Goal: Contribute content

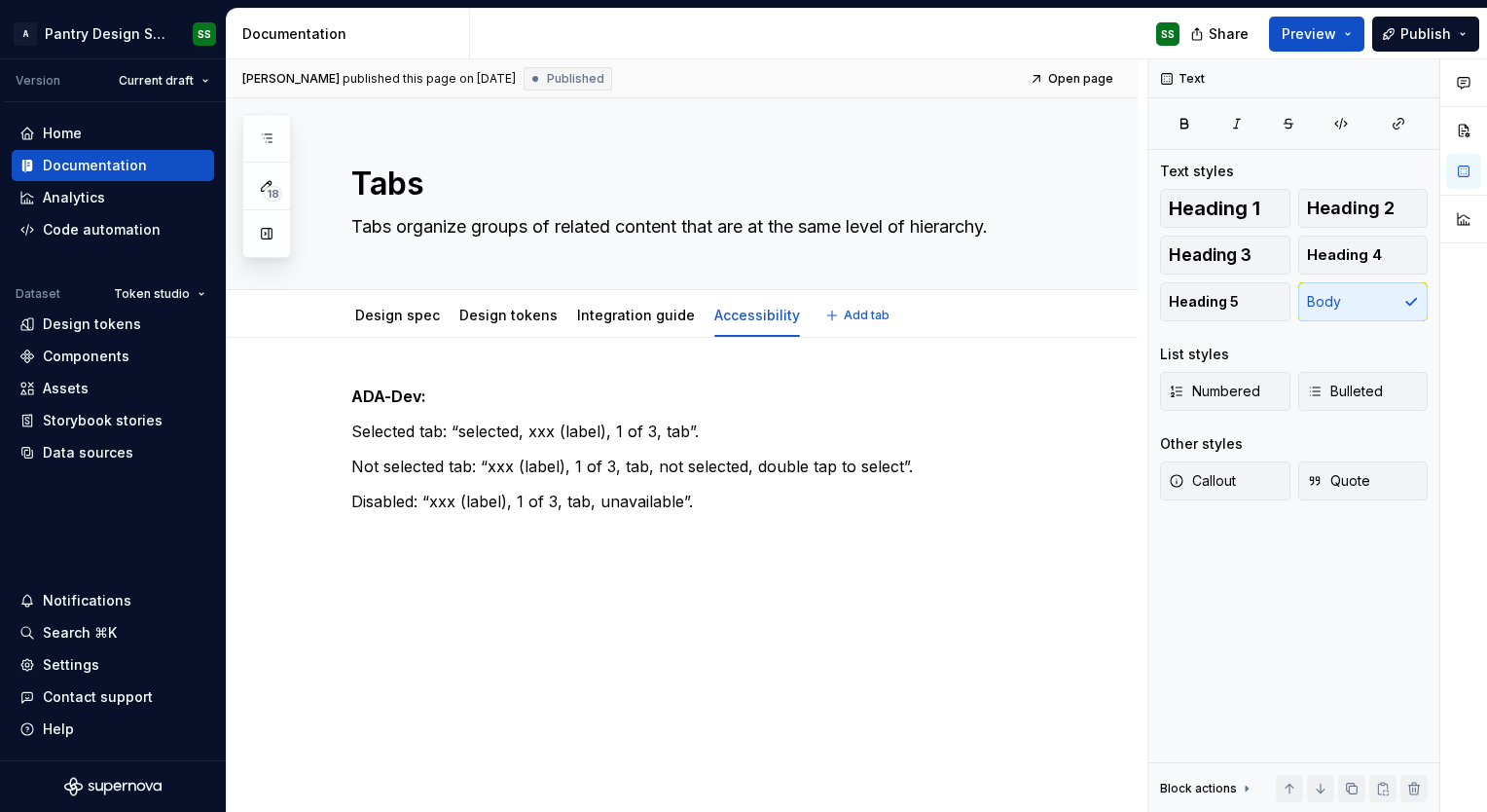
type textarea "*"
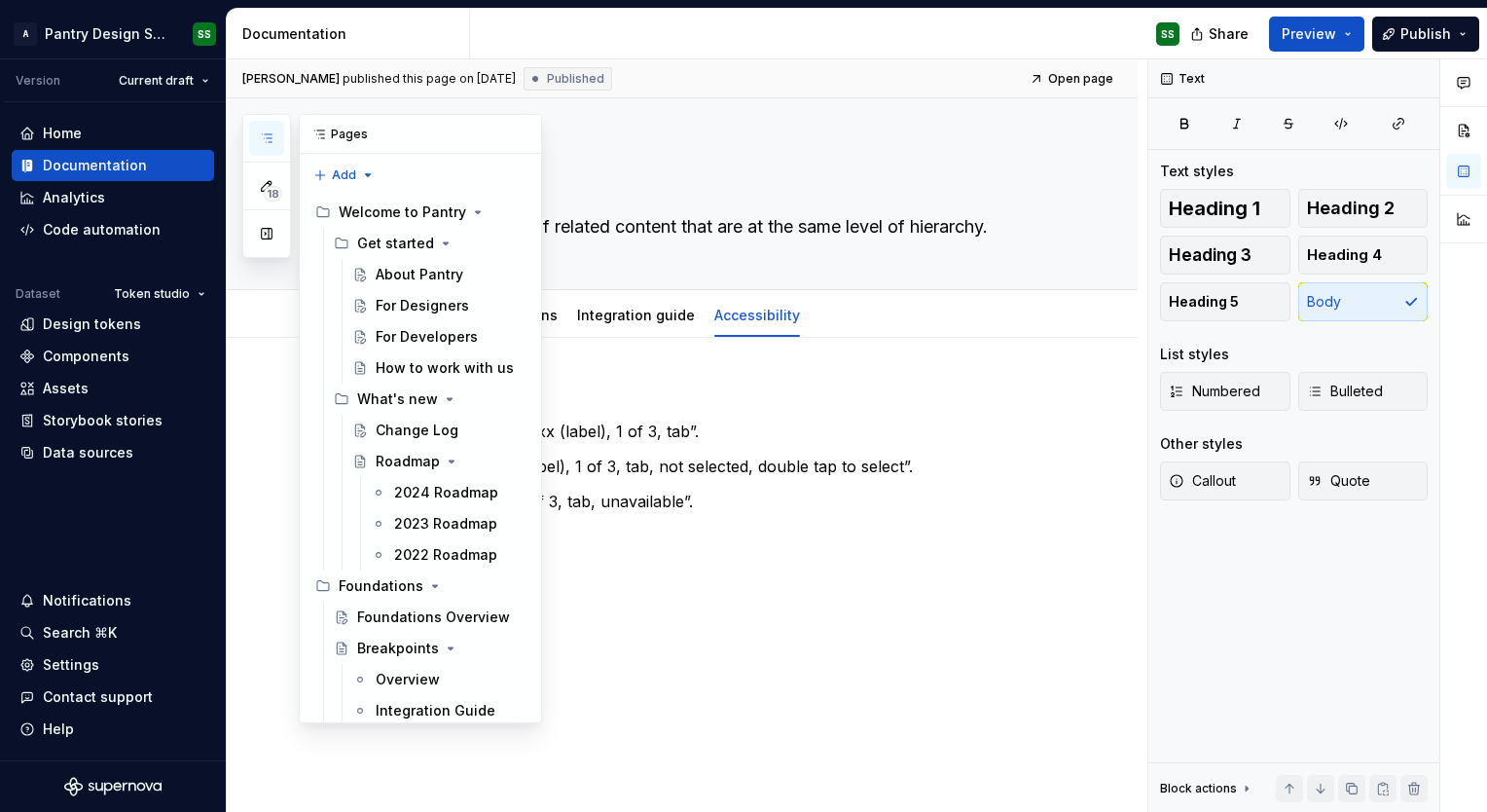
click at [264, 139] on icon "button" at bounding box center [267, 138] width 16 height 16
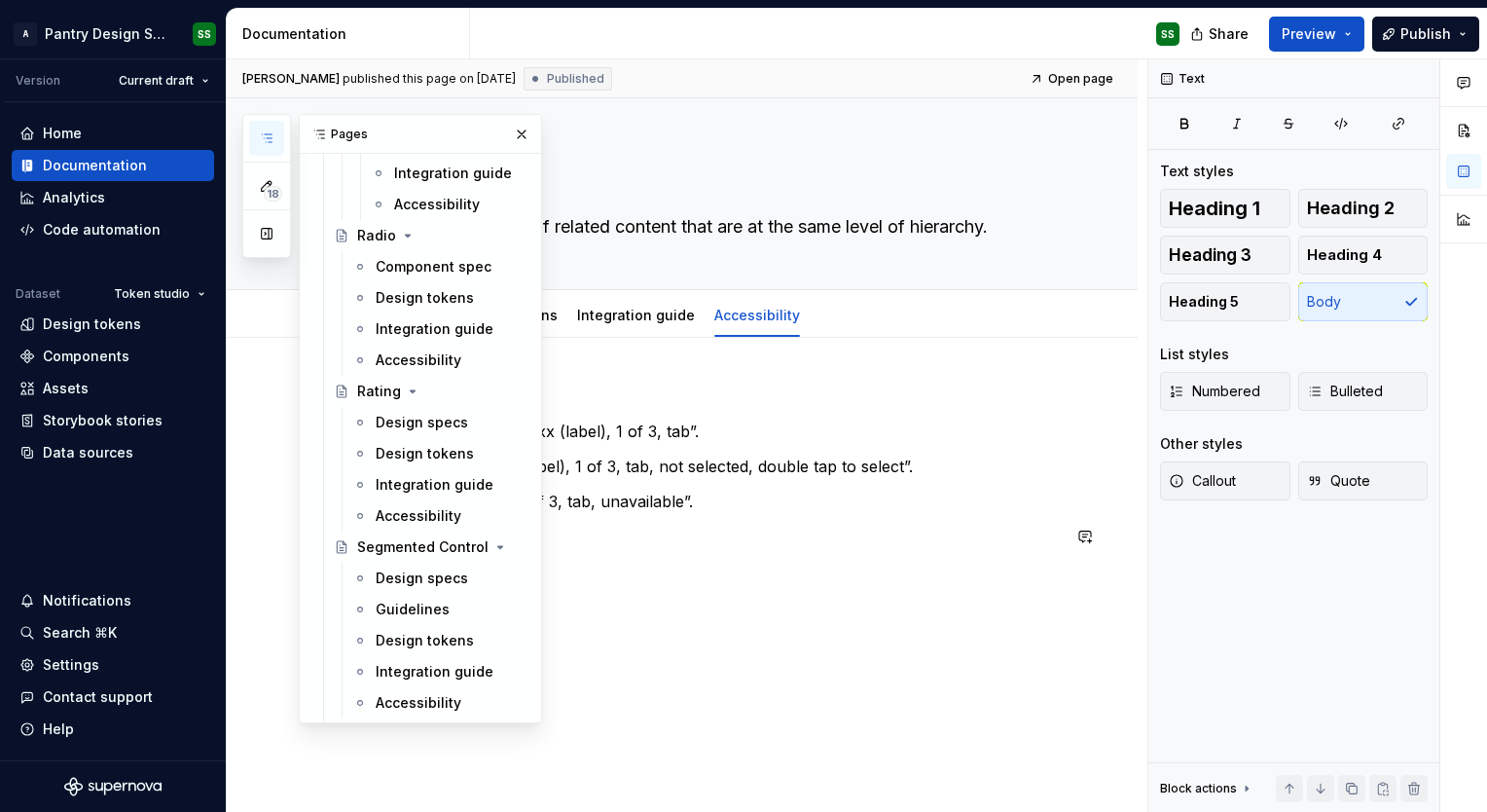
scroll to position [5087, 0]
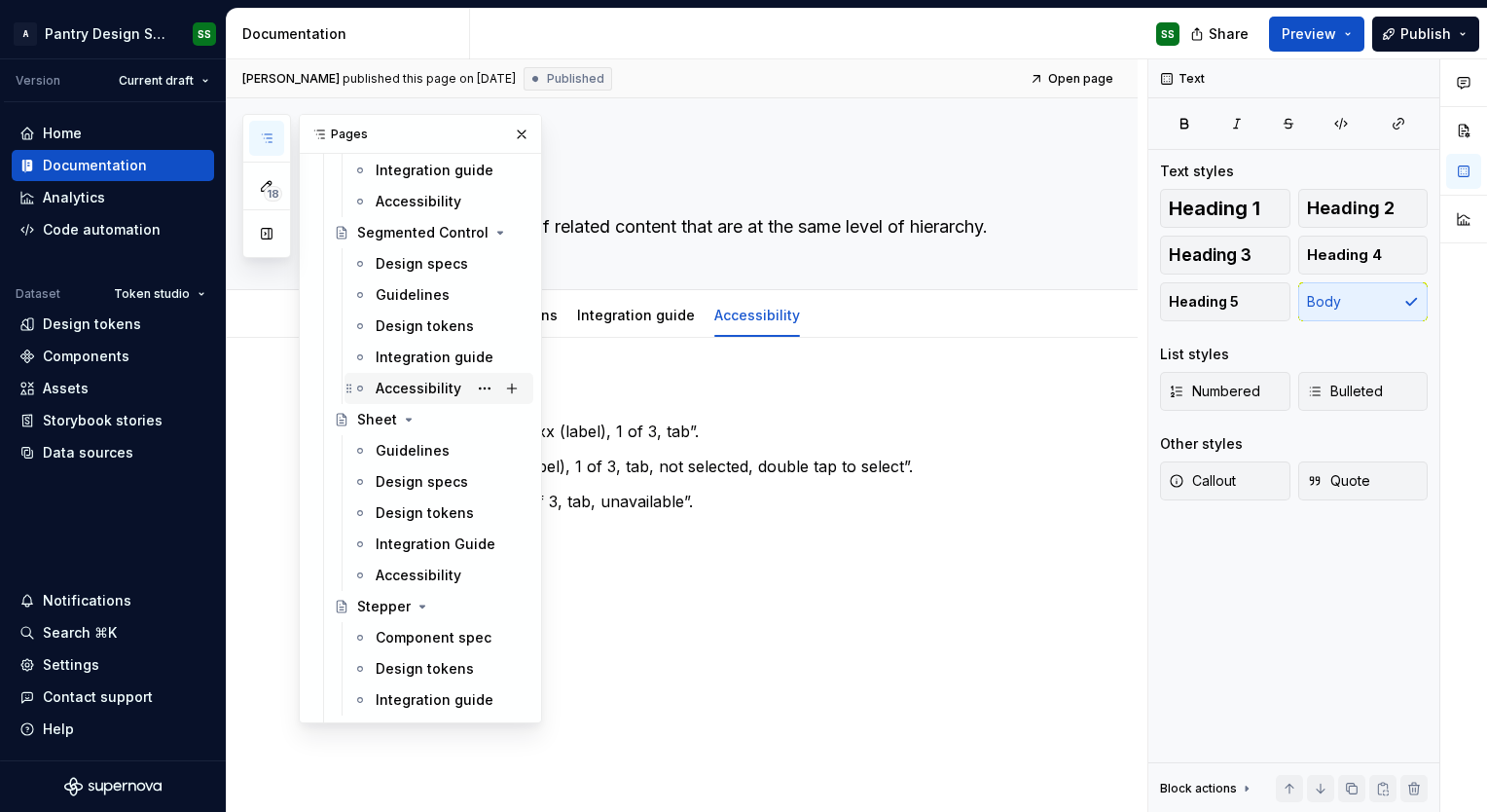
click at [416, 380] on div "Accessibility" at bounding box center [418, 389] width 86 height 20
click at [633, 385] on p "ADA-Dev:" at bounding box center [705, 397] width 708 height 24
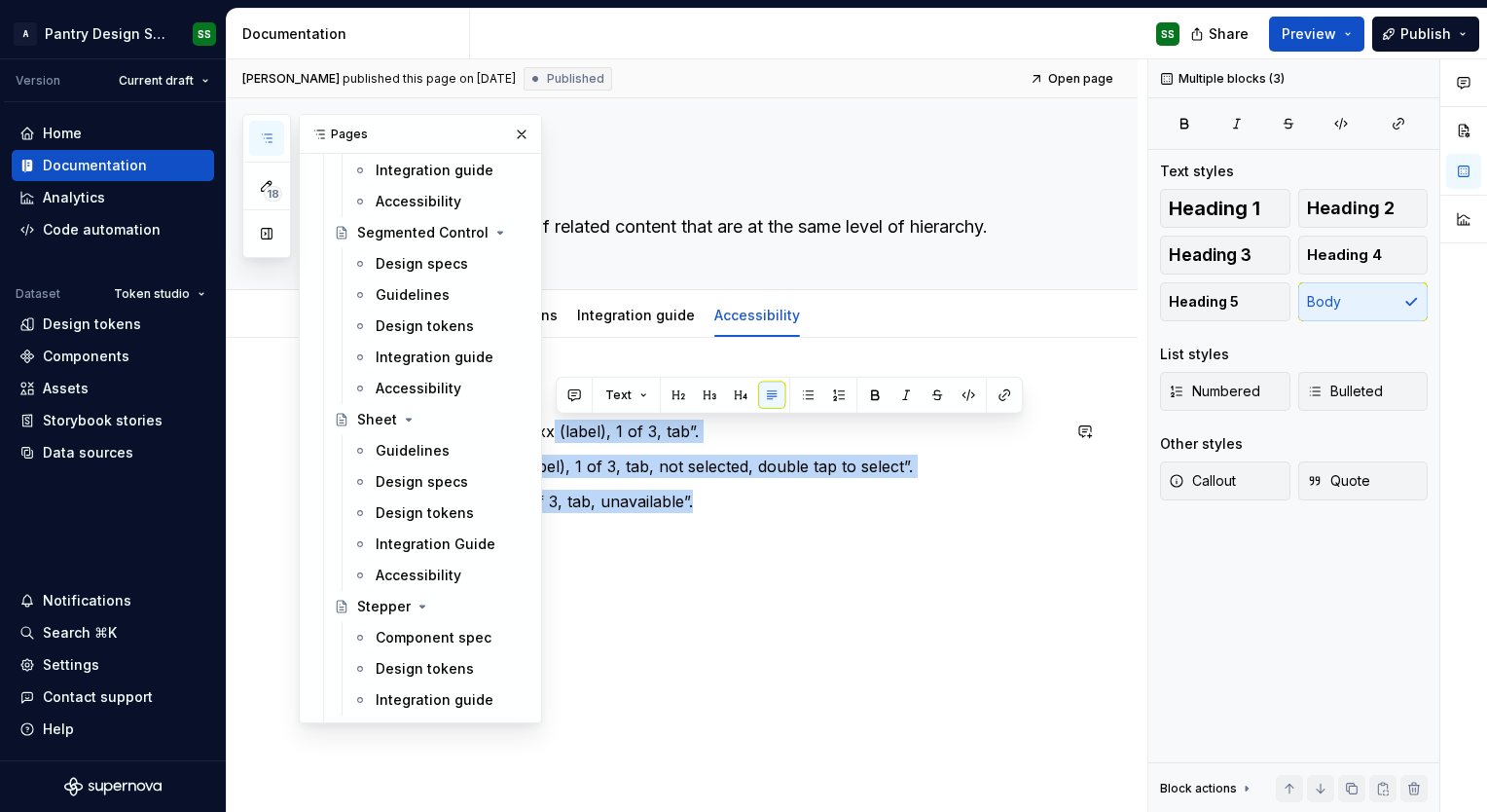
drag, startPoint x: 705, startPoint y: 503, endPoint x: 553, endPoint y: 432, distance: 167.8
click at [553, 432] on div "[PERSON_NAME]: Selected tab: “selected, xxx (label), 1 of 3, tab”. Not selected…" at bounding box center [705, 466] width 708 height 163
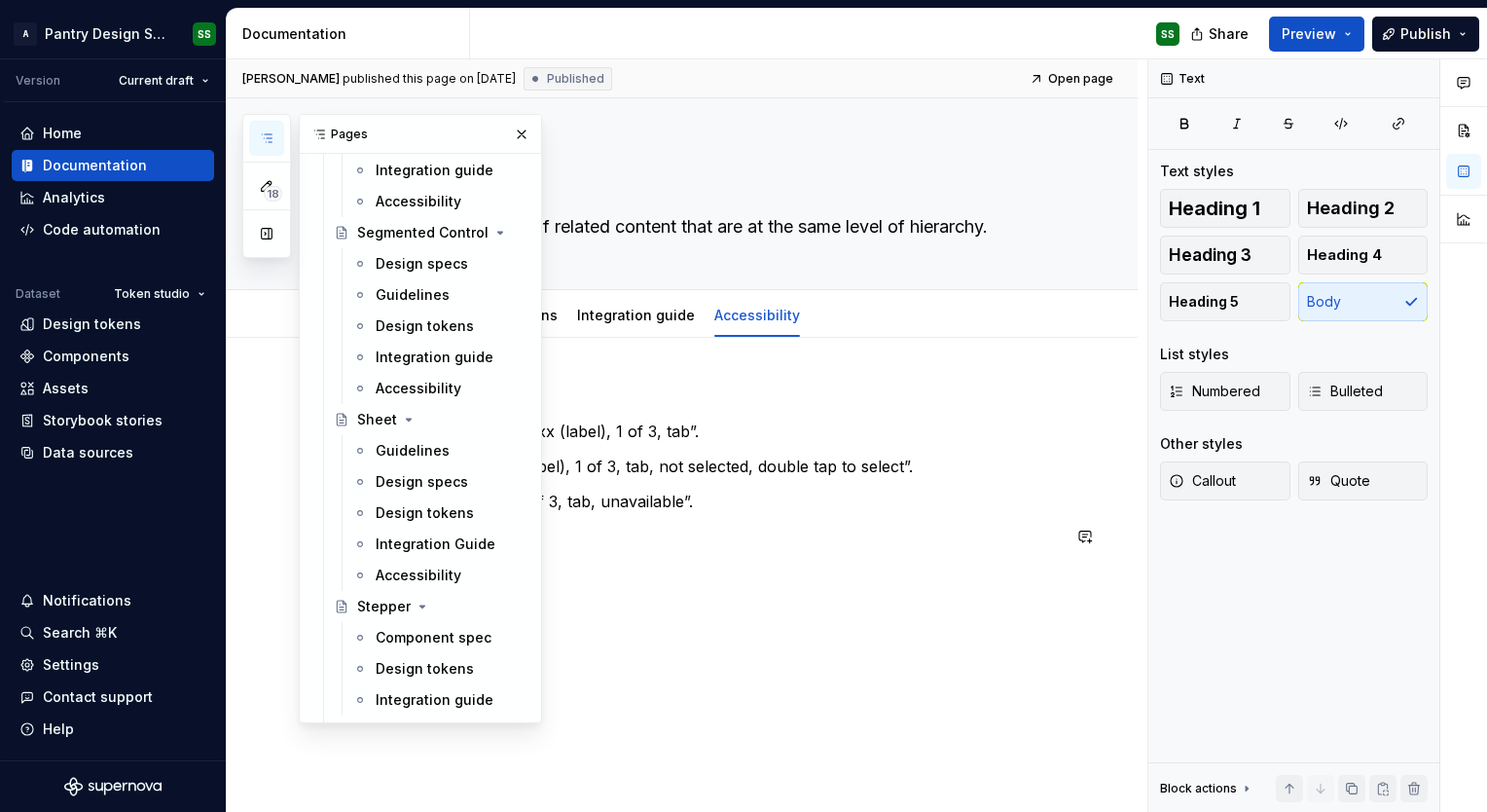
click at [756, 547] on div "[PERSON_NAME]: Selected tab: “selected, xxx (label), 1 of 3, tab”. Not selected…" at bounding box center [705, 478] width 708 height 187
click at [509, 131] on button "button" at bounding box center [522, 135] width 28 height 28
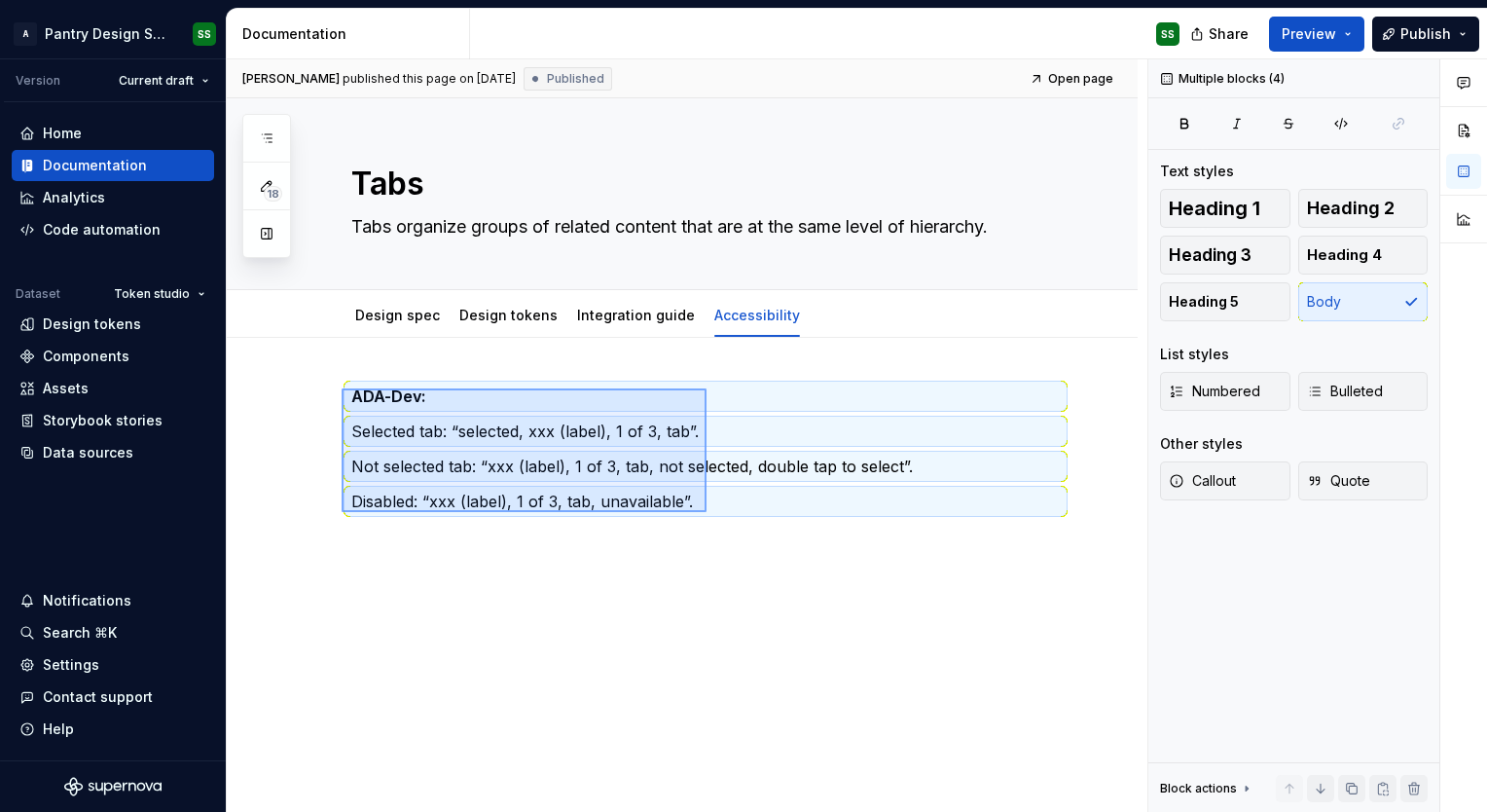
drag, startPoint x: 341, startPoint y: 389, endPoint x: 710, endPoint y: 512, distance: 389.0
click at [710, 512] on div "[PERSON_NAME] published this page on [DATE] Published Open page Tabs Tabs organ…" at bounding box center [687, 436] width 921 height 754
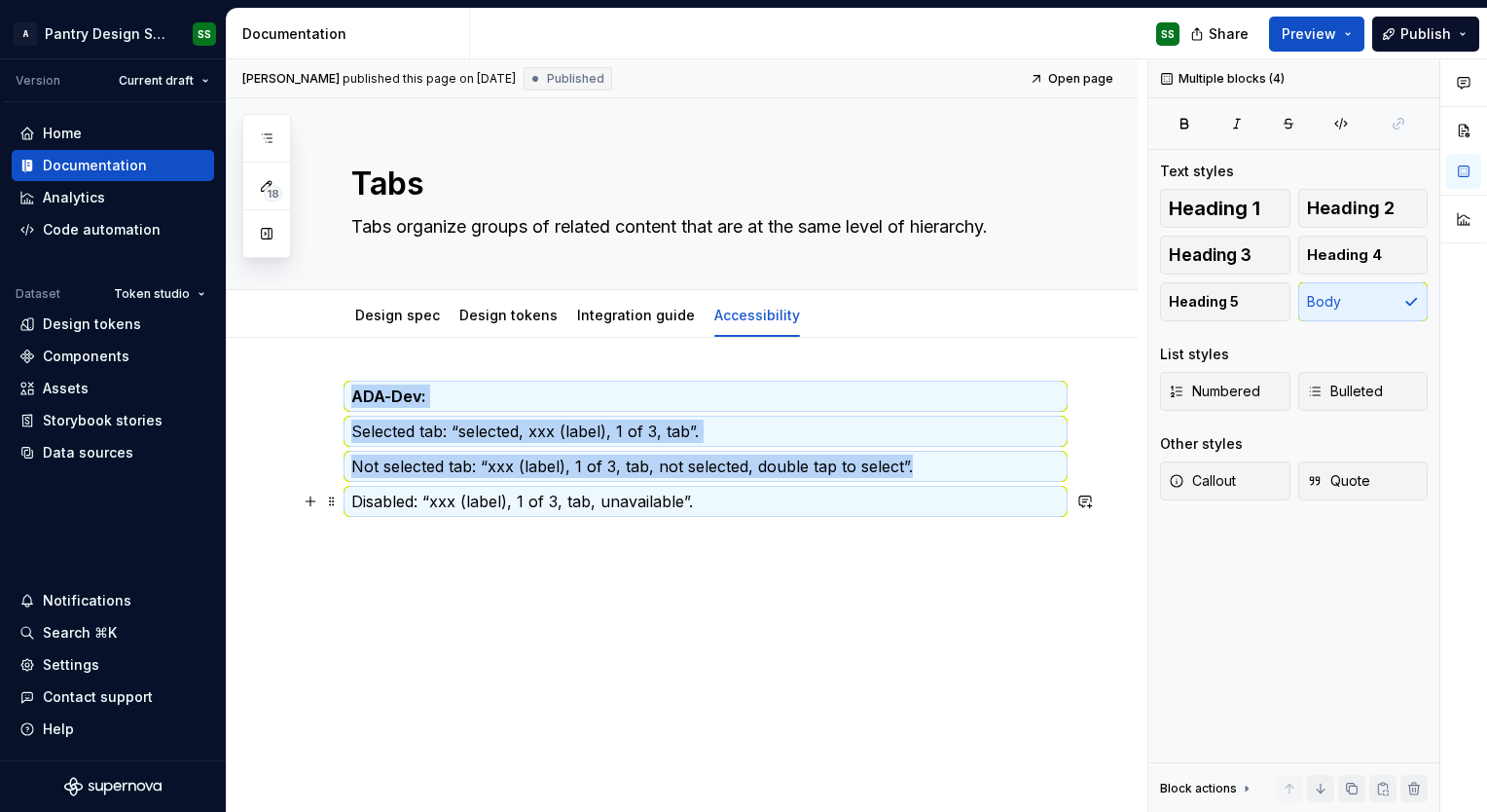
click at [651, 496] on p "Disabled: “xxx (label), 1 of 3, tab, unavailable”." at bounding box center [705, 501] width 708 height 24
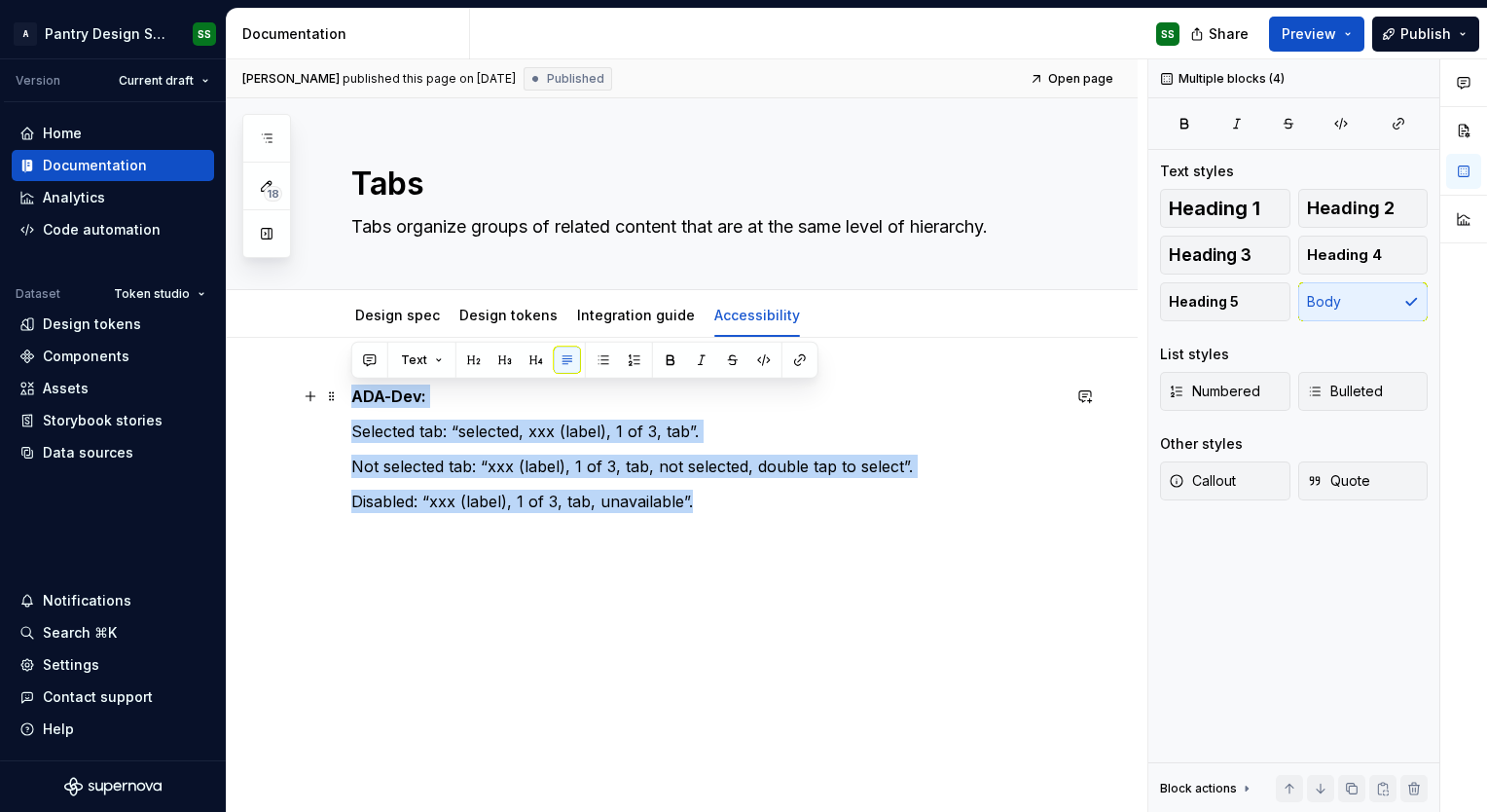
drag, startPoint x: 696, startPoint y: 502, endPoint x: 348, endPoint y: 394, distance: 364.4
click at [348, 394] on div "[PERSON_NAME]: Selected tab: “selected, xxx (label), 1 of 3, tab”. Not selected…" at bounding box center [682, 576] width 911 height 477
copy div "[PERSON_NAME]: Selected tab: “selected, xxx (label), 1 of 3, tab”. Not selected…"
type textarea "*"
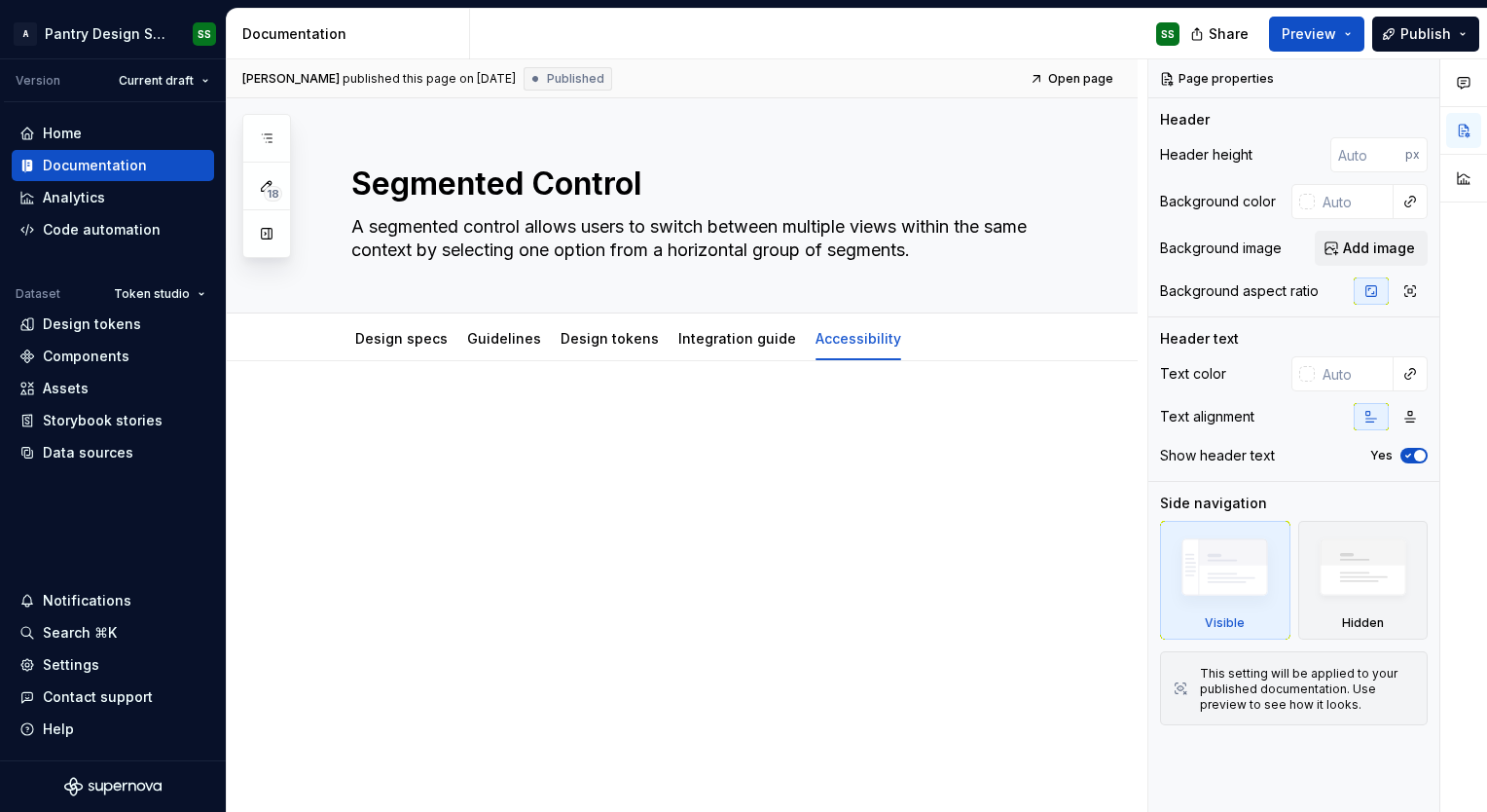
type textarea "*"
click at [461, 467] on div at bounding box center [705, 444] width 708 height 74
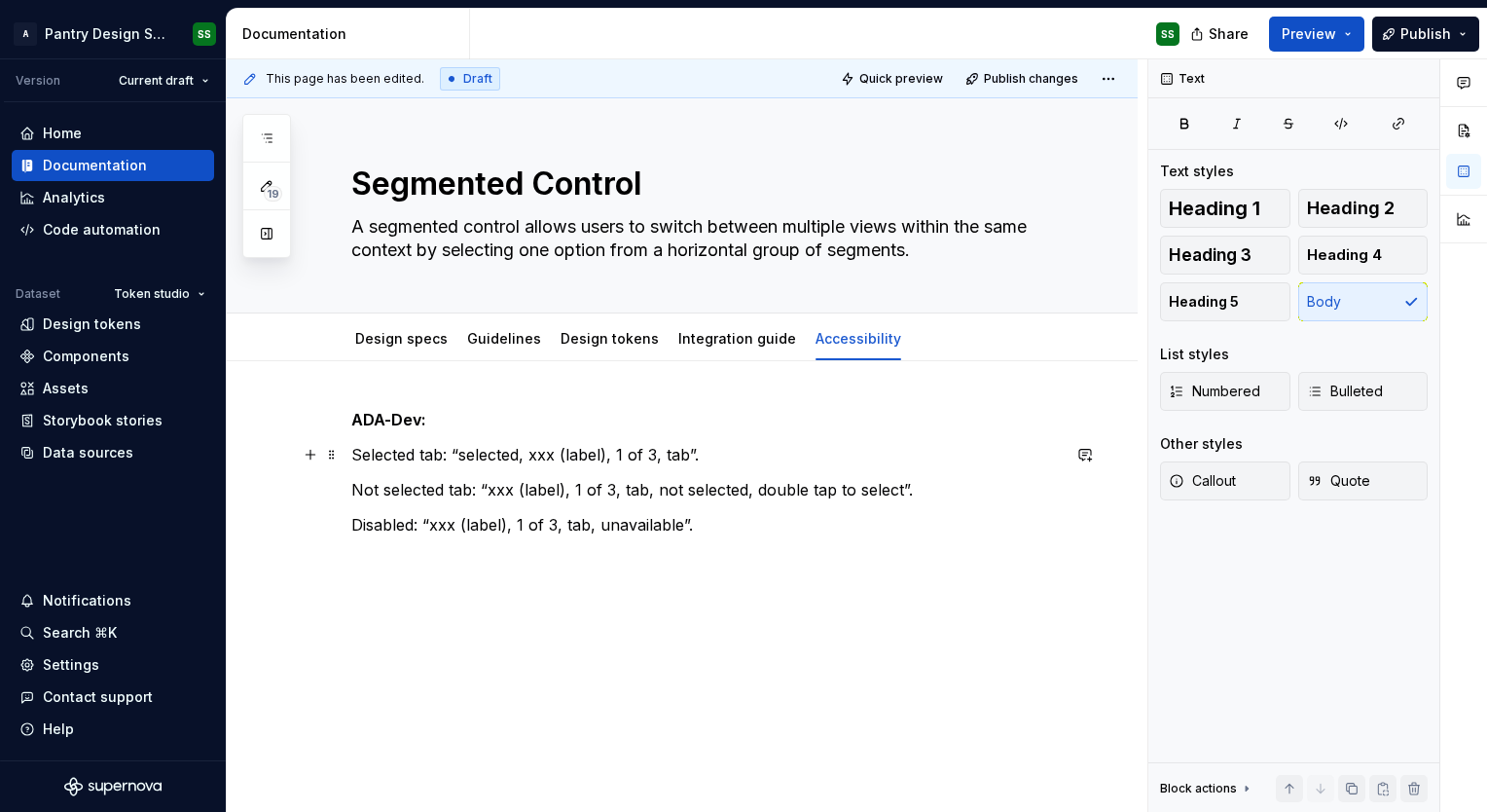
click at [671, 457] on p "Selected tab: “selected, xxx (label), 1 of 3, tab”." at bounding box center [705, 455] width 708 height 24
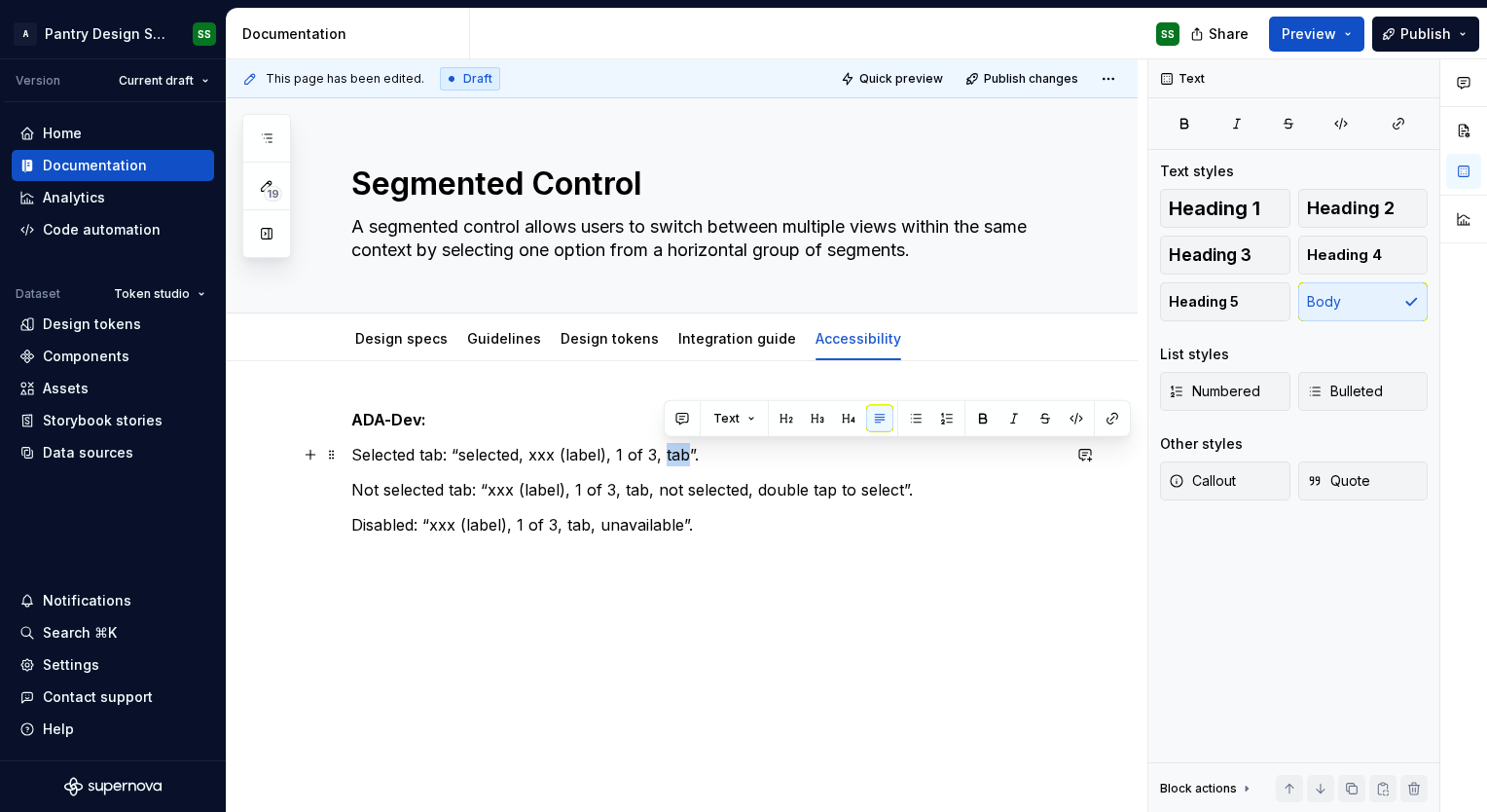
click at [671, 457] on p "Selected tab: “selected, xxx (label), 1 of 3, tab”." at bounding box center [705, 455] width 708 height 24
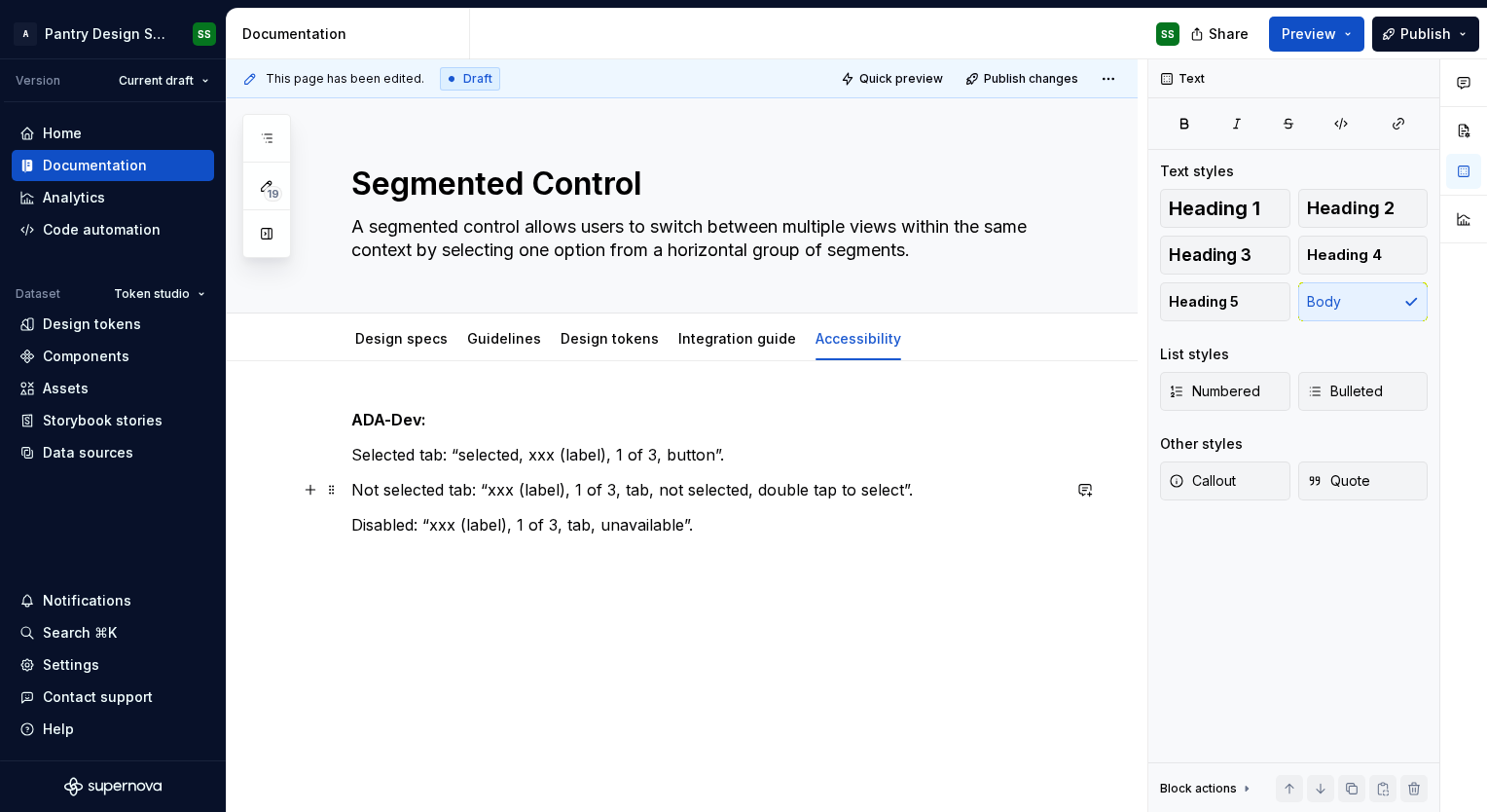
click at [631, 489] on p "Not selected tab: “xxx (label), 1 of 3, tab, not selected, double tap to select…" at bounding box center [705, 490] width 708 height 24
click at [569, 527] on p "Disabled: “xxx (label), 1 of 3, tab, unavailable”." at bounding box center [705, 525] width 708 height 24
click at [1033, 77] on span "Publish changes" at bounding box center [1031, 79] width 94 height 16
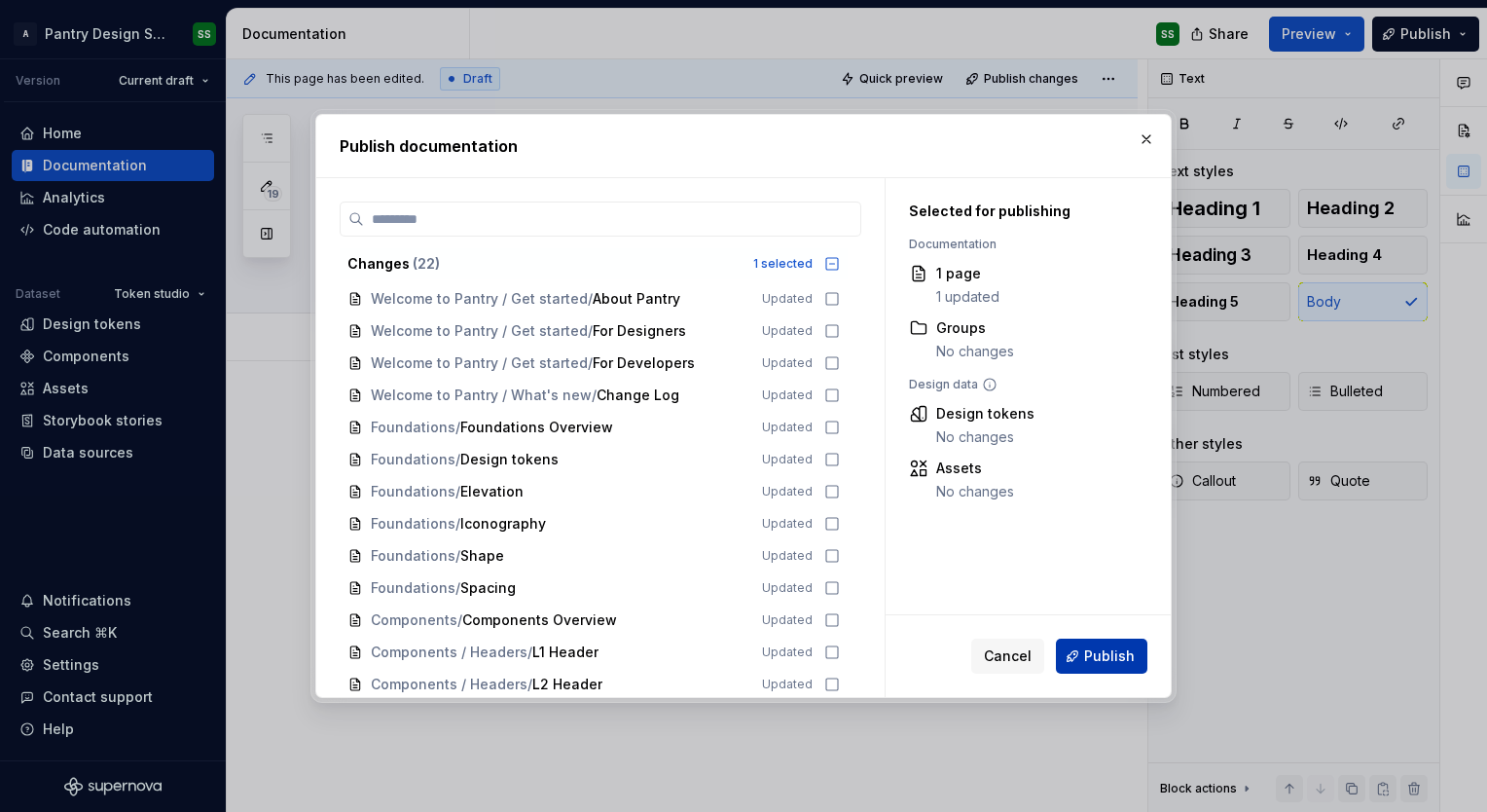
click at [1092, 661] on span "Publish" at bounding box center [1109, 656] width 50 height 20
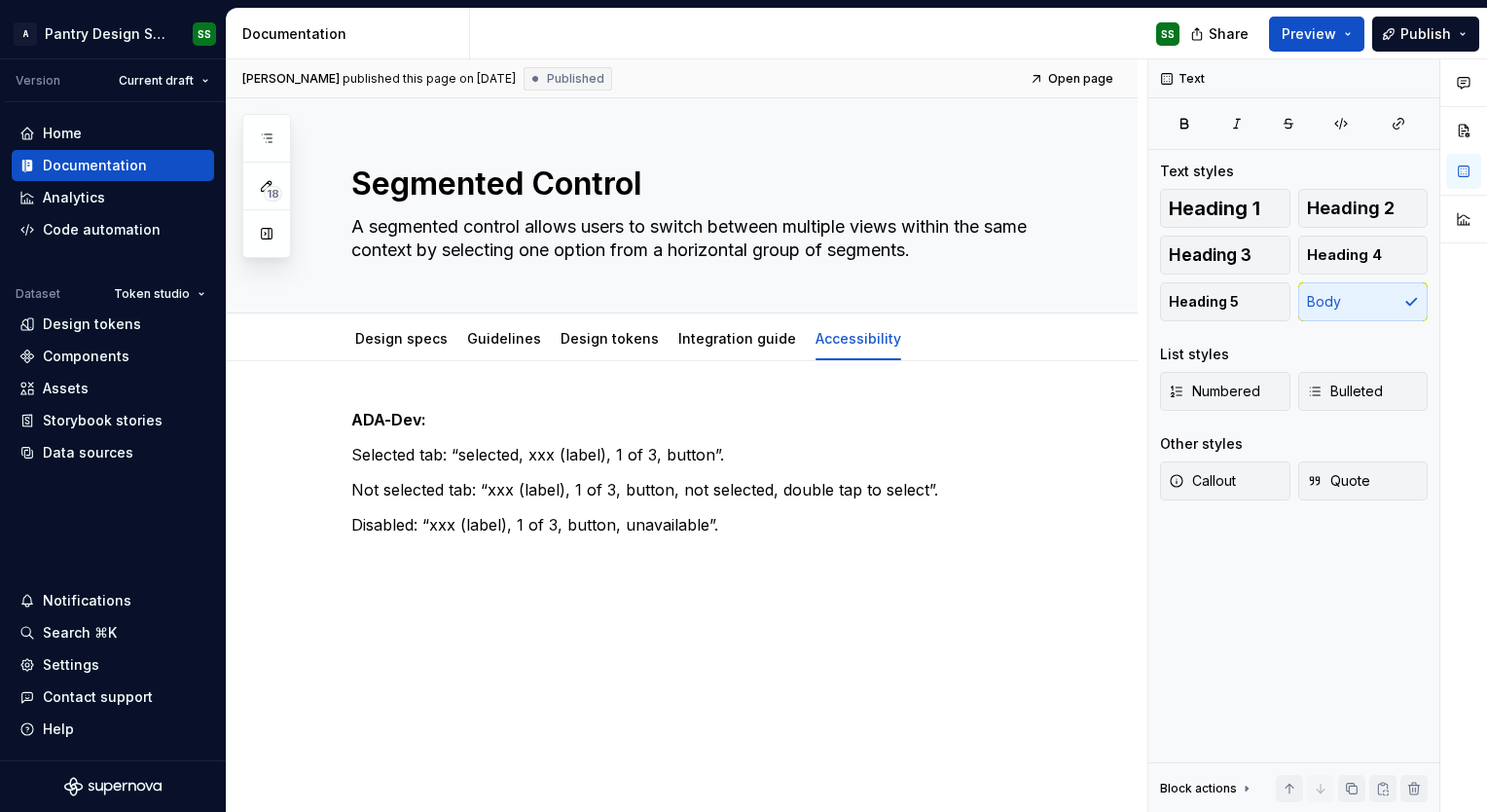
type textarea "*"
